Goal: Communication & Community: Answer question/provide support

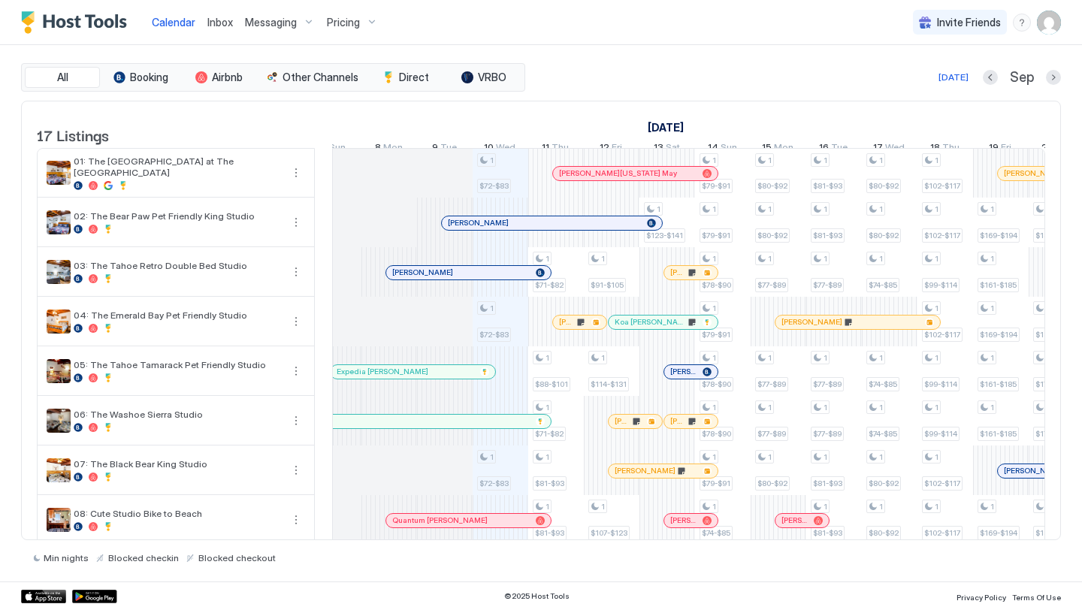
click at [232, 26] on div "Inbox" at bounding box center [220, 22] width 38 height 28
click at [216, 22] on span "Inbox" at bounding box center [220, 22] width 26 height 13
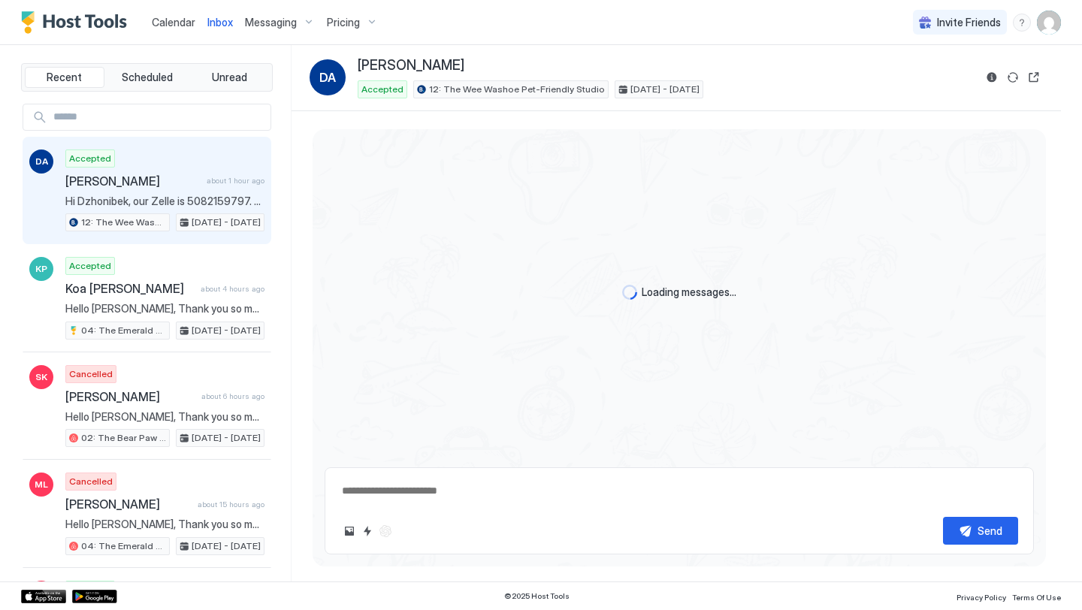
scroll to position [294, 0]
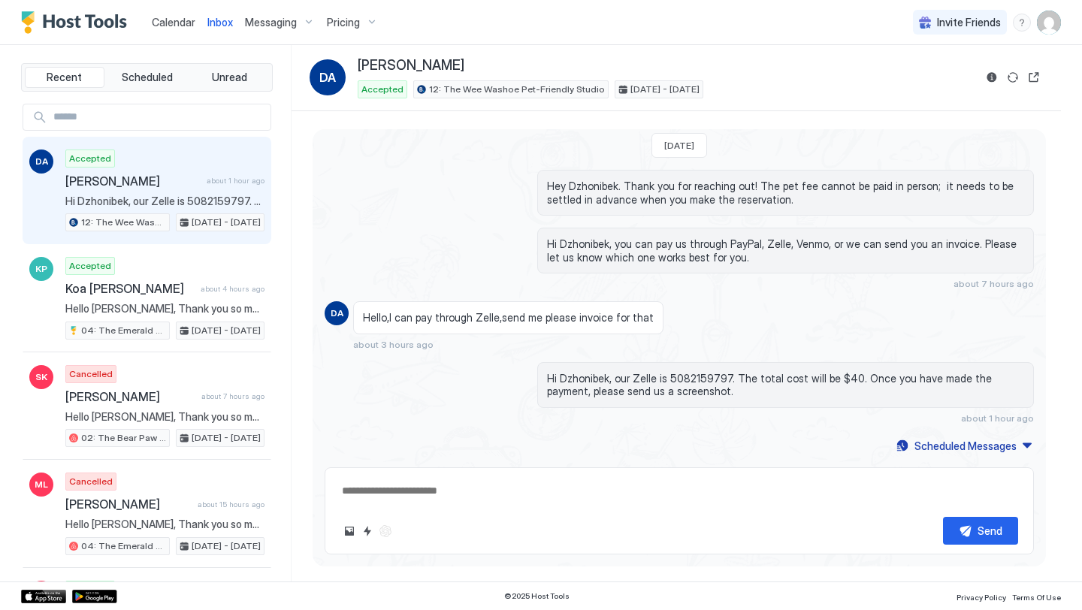
type textarea "*"
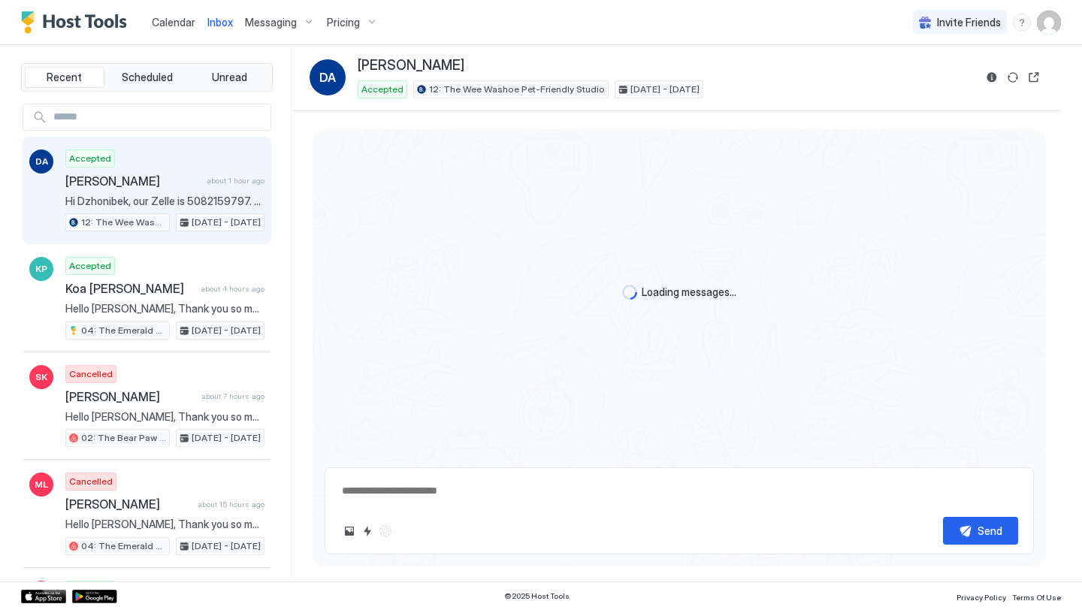
scroll to position [294, 0]
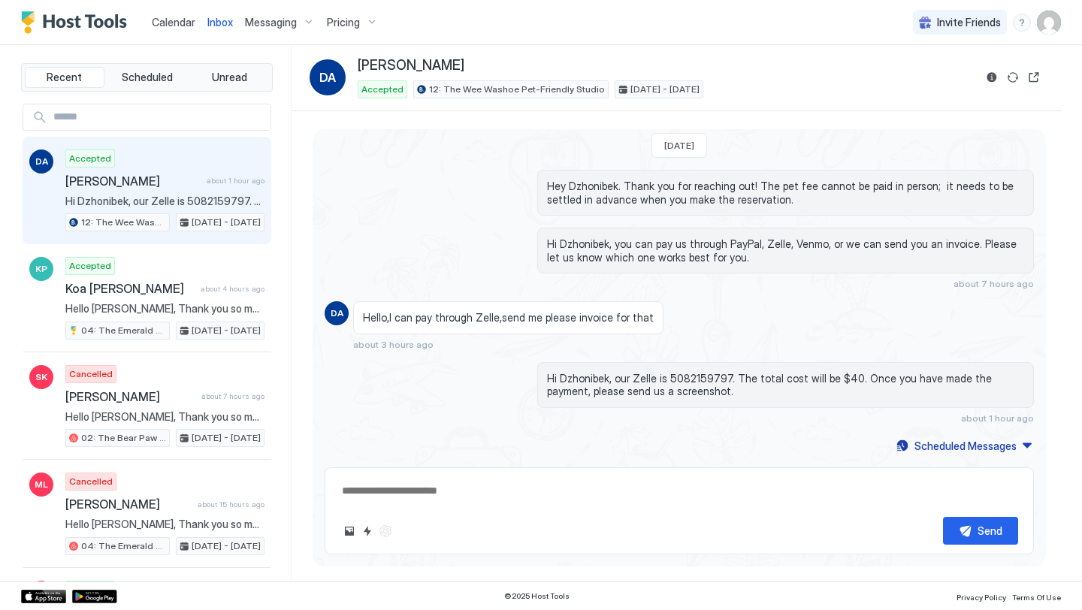
type textarea "*"
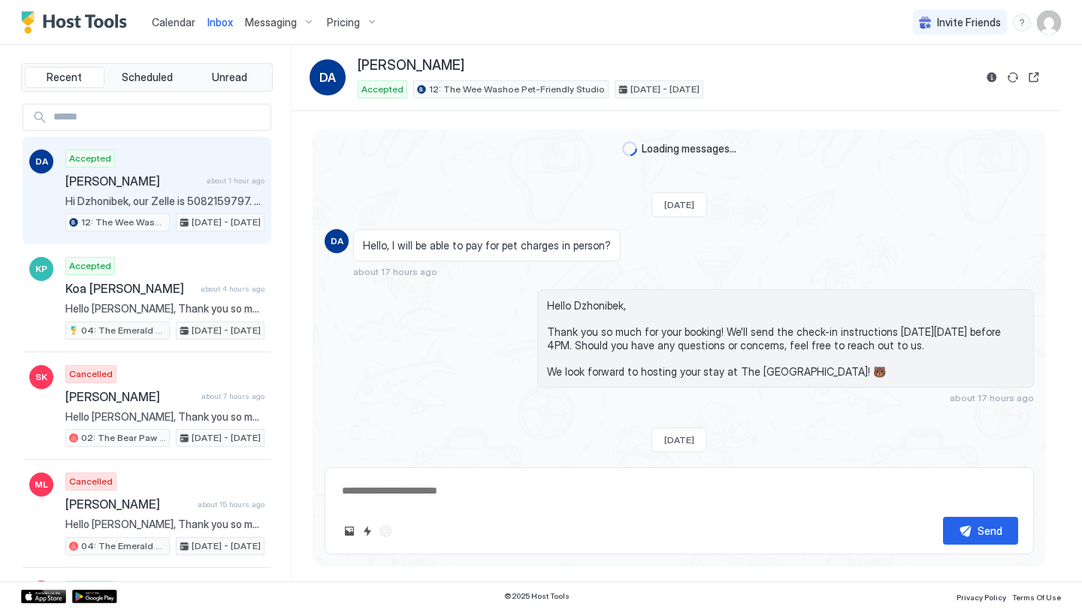
scroll to position [294, 0]
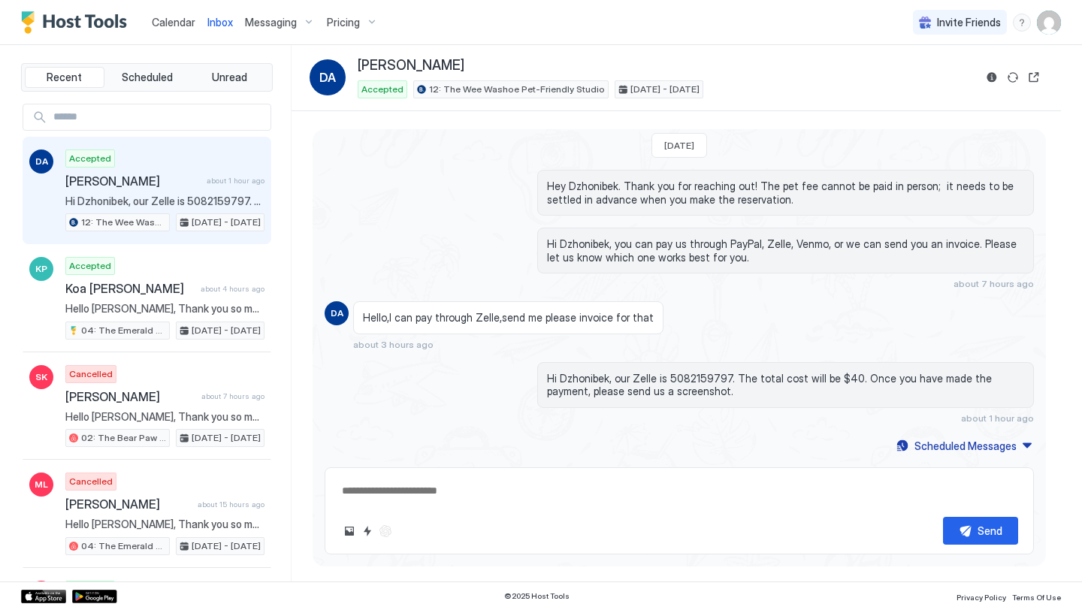
type textarea "*"
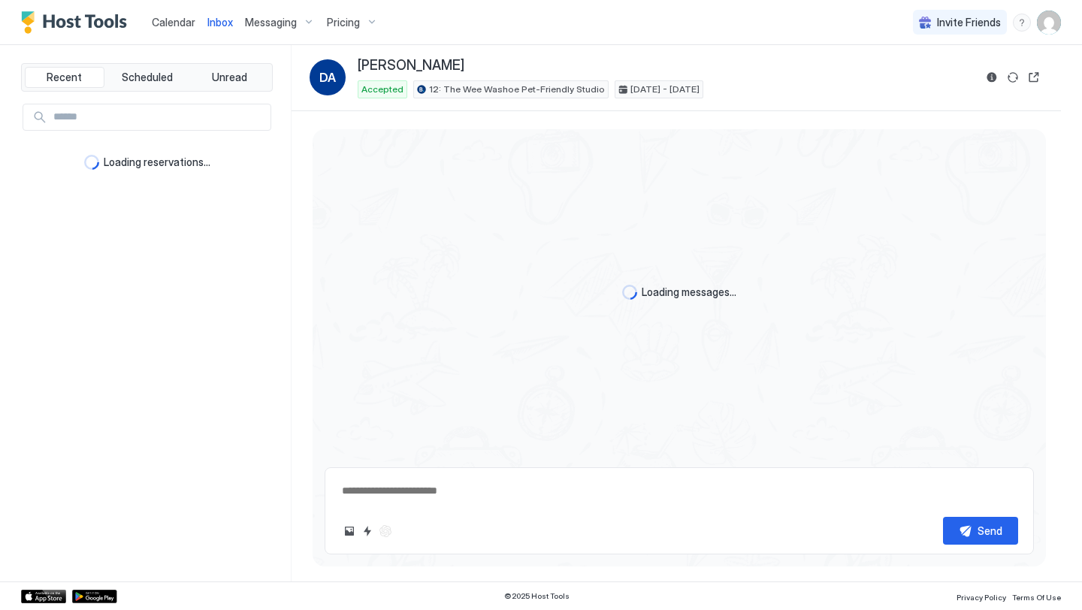
scroll to position [294, 0]
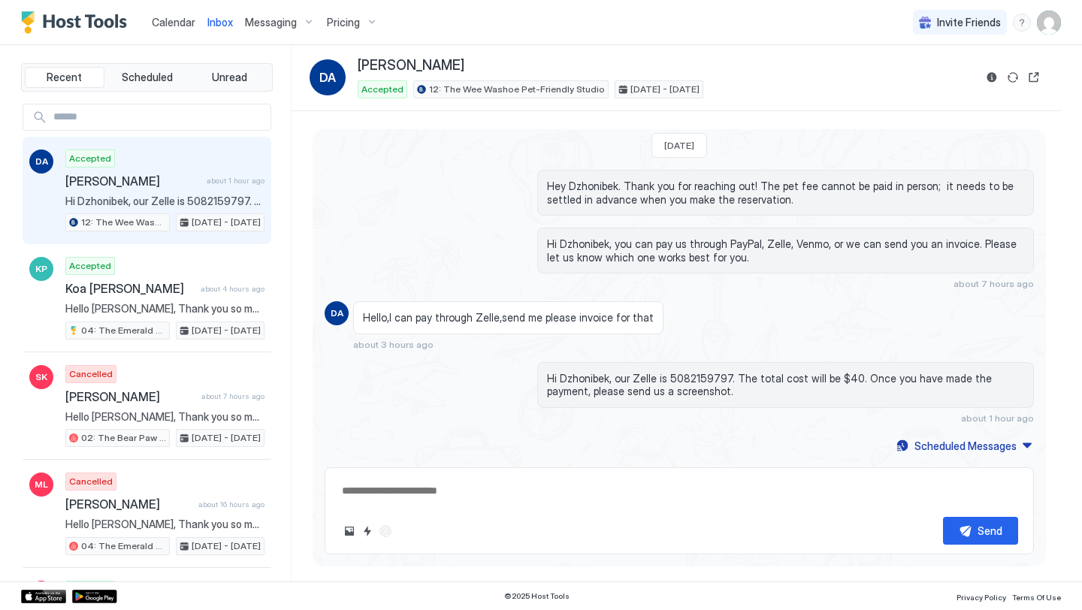
type textarea "*"
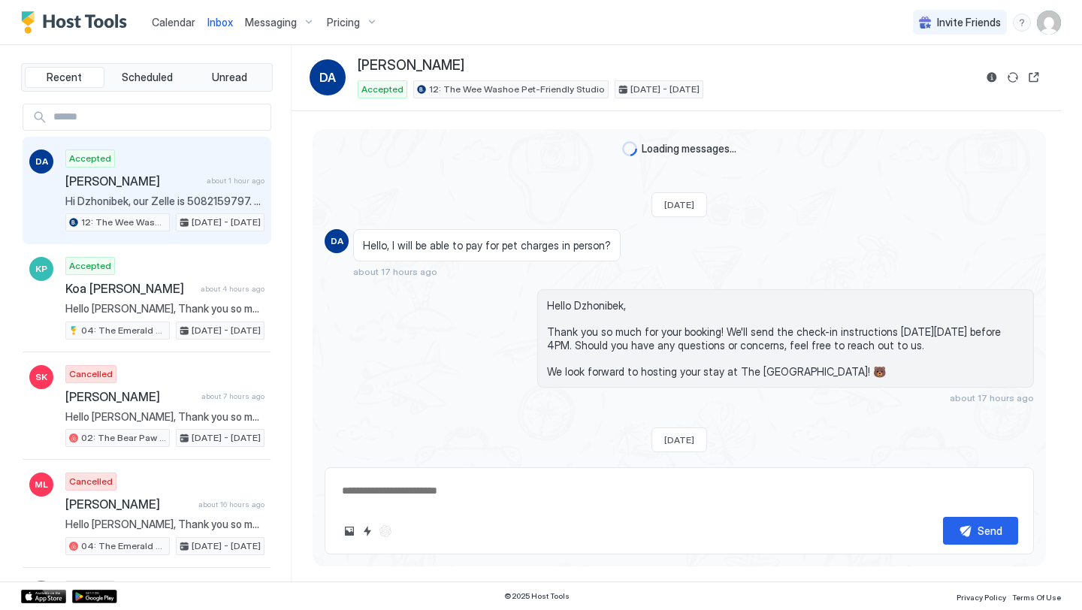
scroll to position [294, 0]
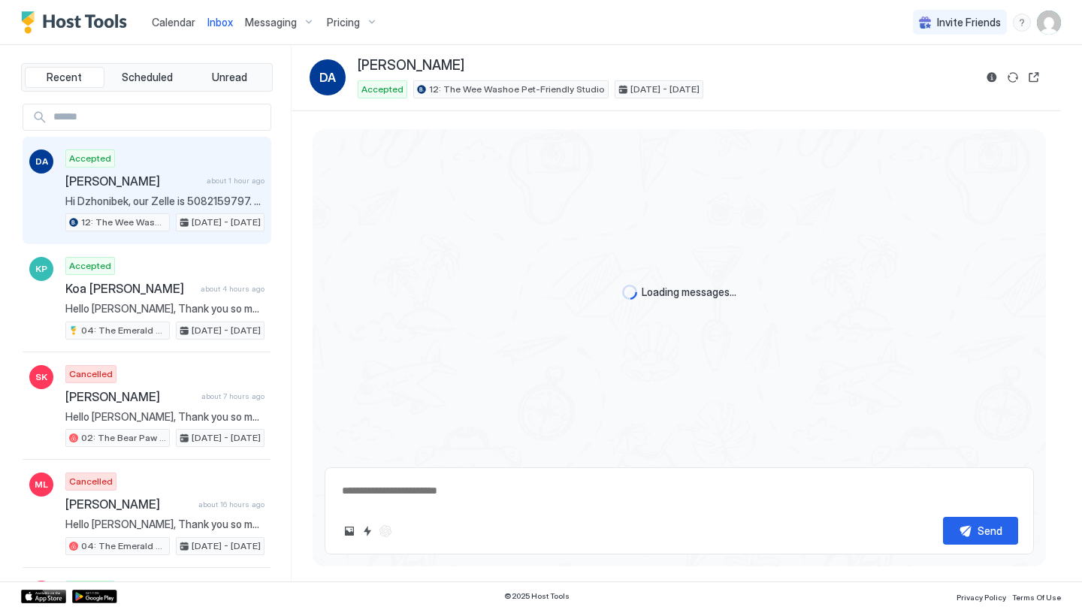
scroll to position [294, 0]
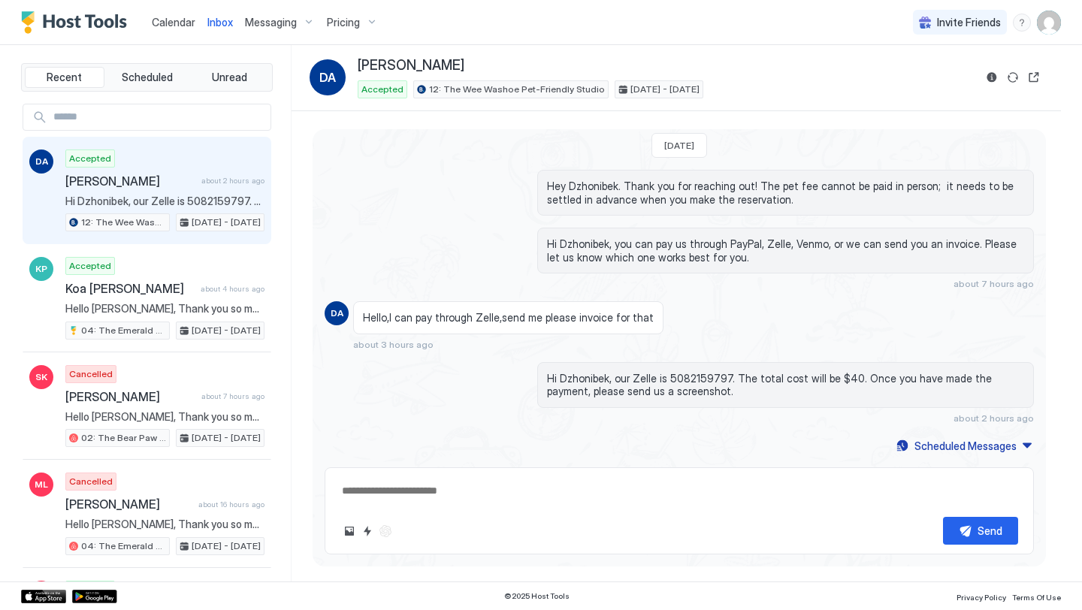
type textarea "*"
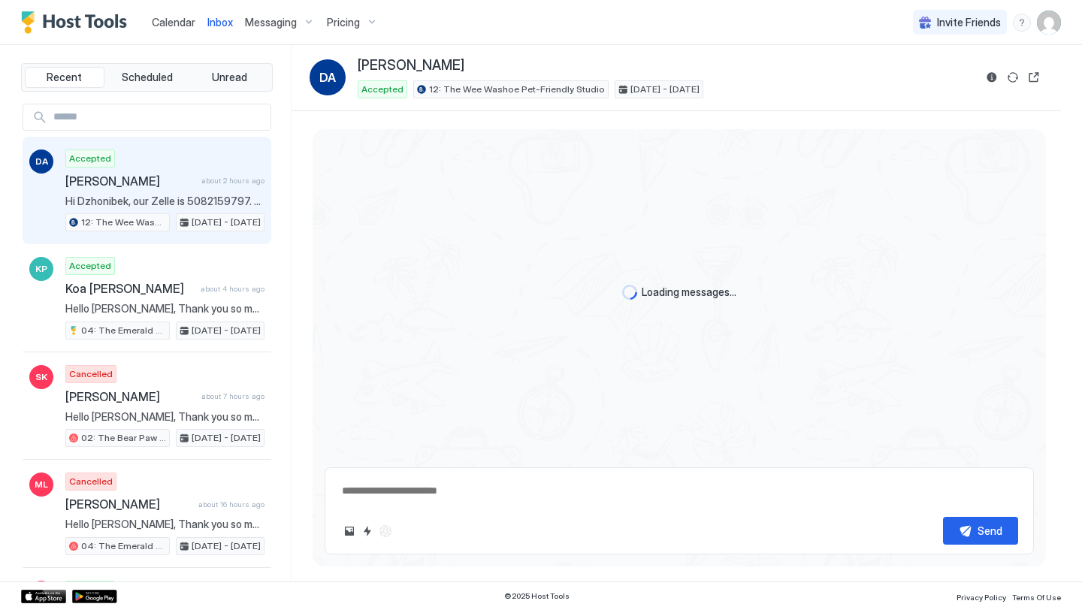
type textarea "*"
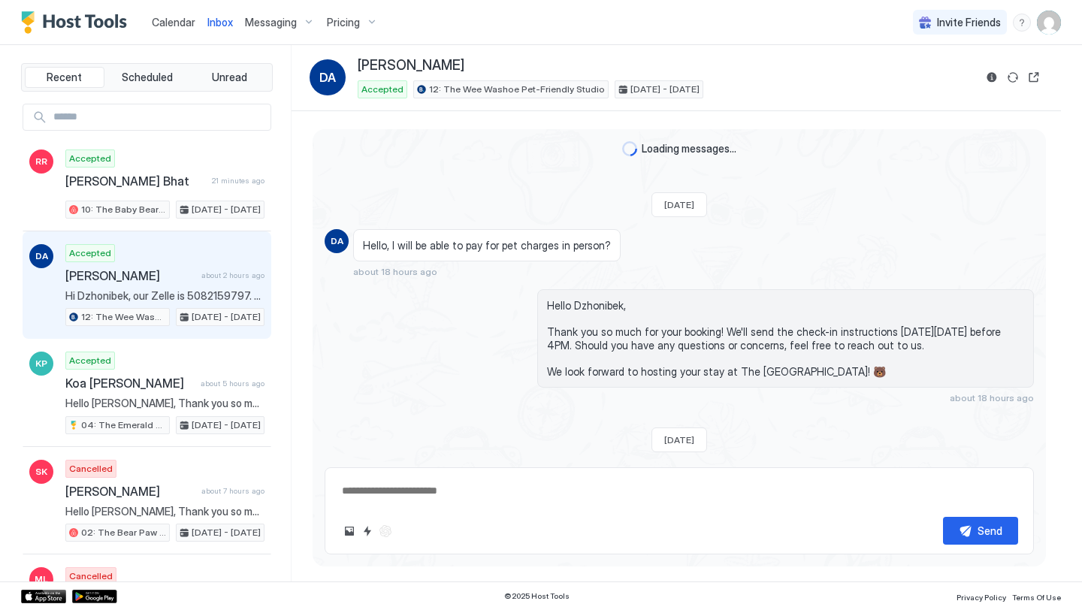
scroll to position [294, 0]
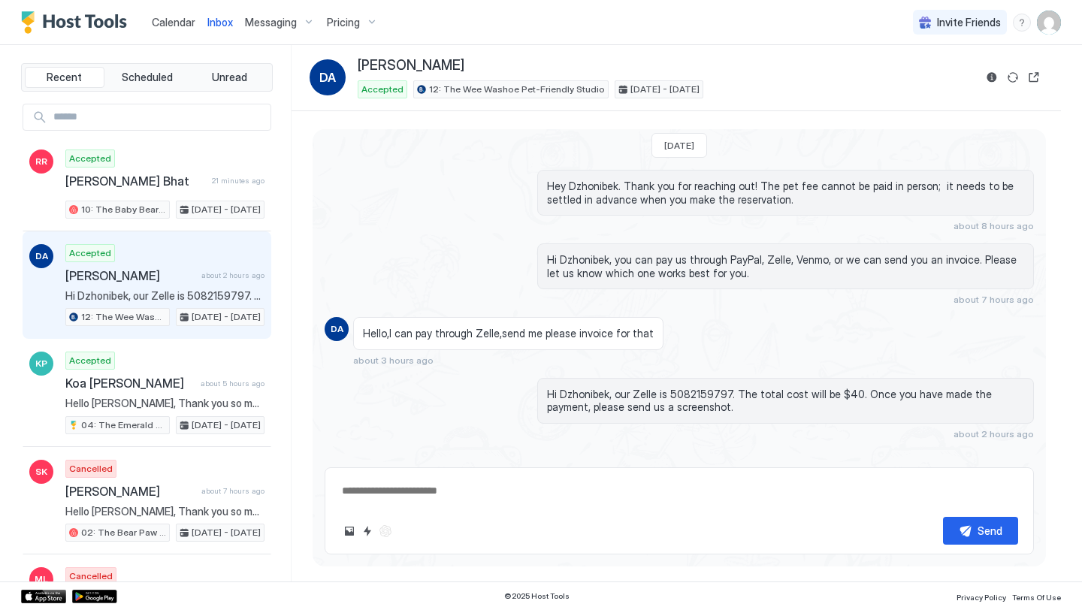
type textarea "*"
